Goal: Information Seeking & Learning: Learn about a topic

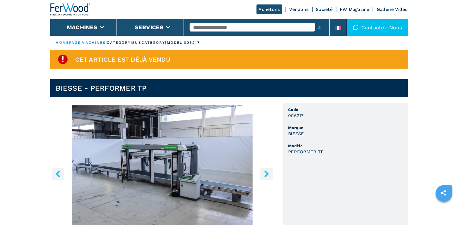
click at [265, 174] on icon "right-button" at bounding box center [266, 174] width 7 height 7
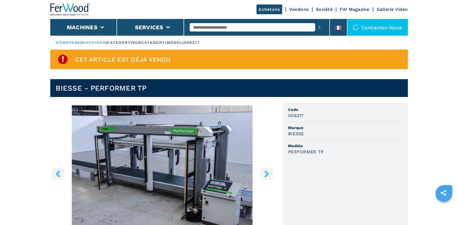
click at [265, 174] on icon "right-button" at bounding box center [266, 174] width 7 height 7
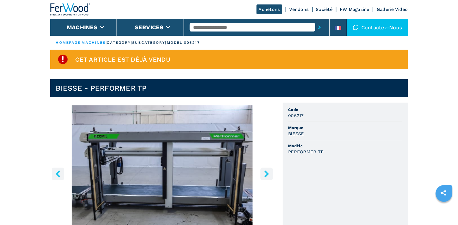
click at [265, 174] on icon "right-button" at bounding box center [266, 174] width 7 height 7
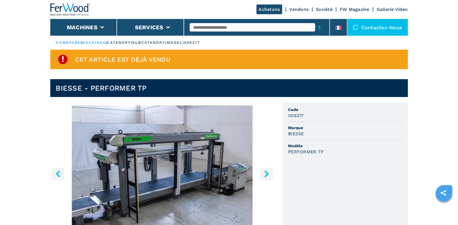
click at [265, 174] on icon "right-button" at bounding box center [266, 174] width 7 height 7
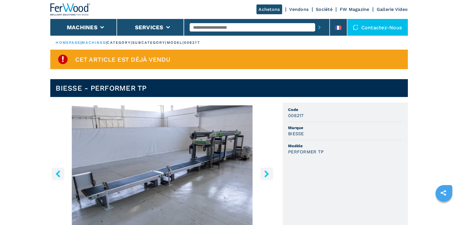
click at [265, 174] on icon "right-button" at bounding box center [266, 174] width 7 height 7
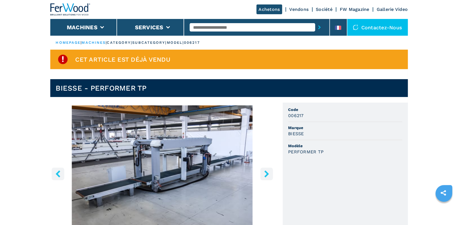
click at [265, 174] on icon "right-button" at bounding box center [266, 174] width 7 height 7
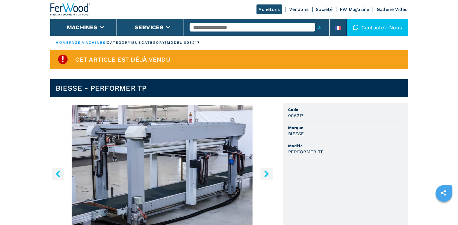
click at [265, 174] on icon "right-button" at bounding box center [266, 174] width 7 height 7
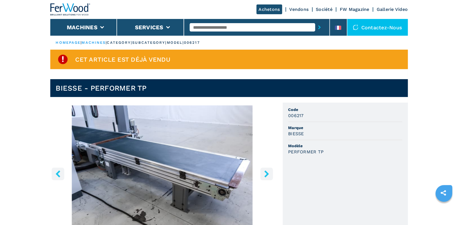
click at [265, 174] on icon "right-button" at bounding box center [266, 174] width 7 height 7
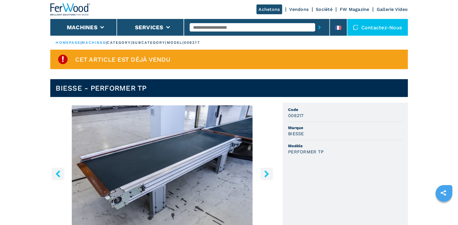
click at [265, 174] on icon "right-button" at bounding box center [266, 174] width 7 height 7
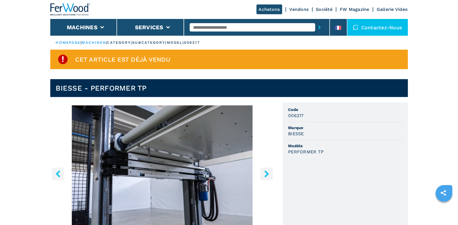
click at [265, 174] on icon "right-button" at bounding box center [266, 174] width 7 height 7
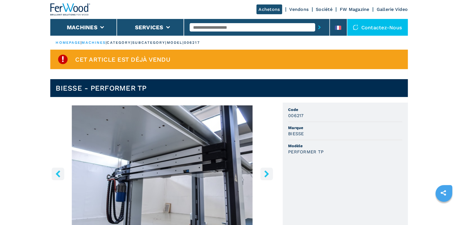
click at [265, 174] on icon "right-button" at bounding box center [266, 174] width 7 height 7
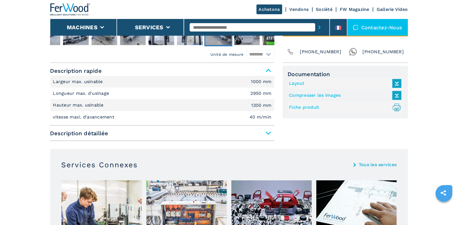
scroll to position [237, 0]
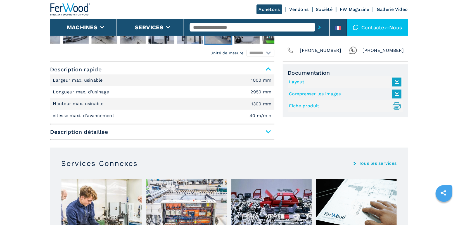
click at [269, 134] on span "Description détaillée" at bounding box center [162, 132] width 224 height 10
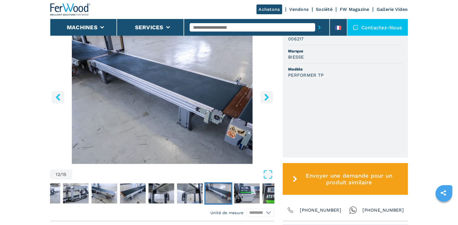
scroll to position [0, 0]
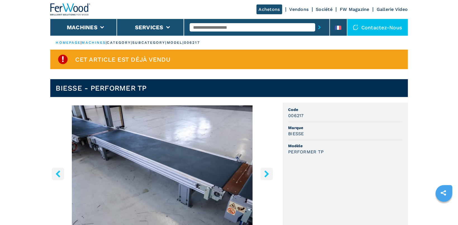
click at [268, 174] on icon "right-button" at bounding box center [266, 174] width 4 height 7
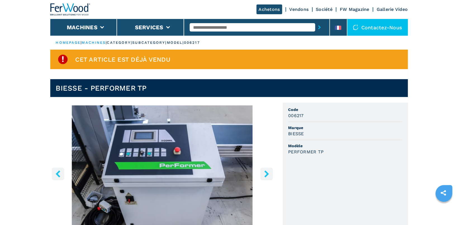
click at [268, 174] on icon "right-button" at bounding box center [266, 174] width 4 height 7
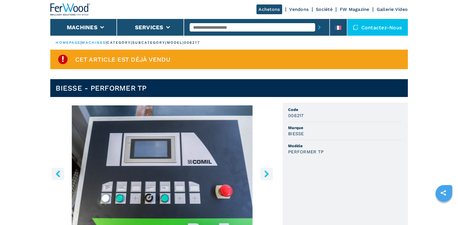
click at [268, 174] on icon "right-button" at bounding box center [266, 174] width 4 height 7
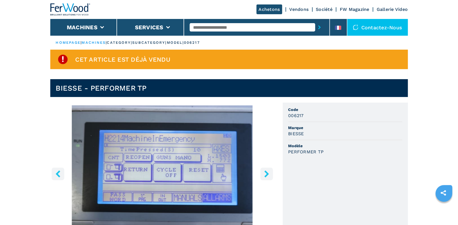
click at [267, 170] on button "right-button" at bounding box center [266, 174] width 13 height 13
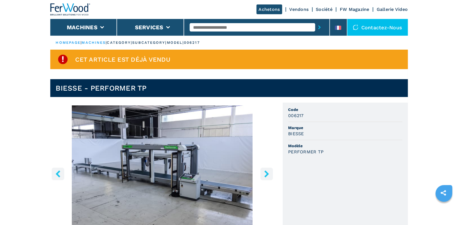
click at [267, 170] on button "right-button" at bounding box center [266, 174] width 13 height 13
